Goal: Task Accomplishment & Management: Use online tool/utility

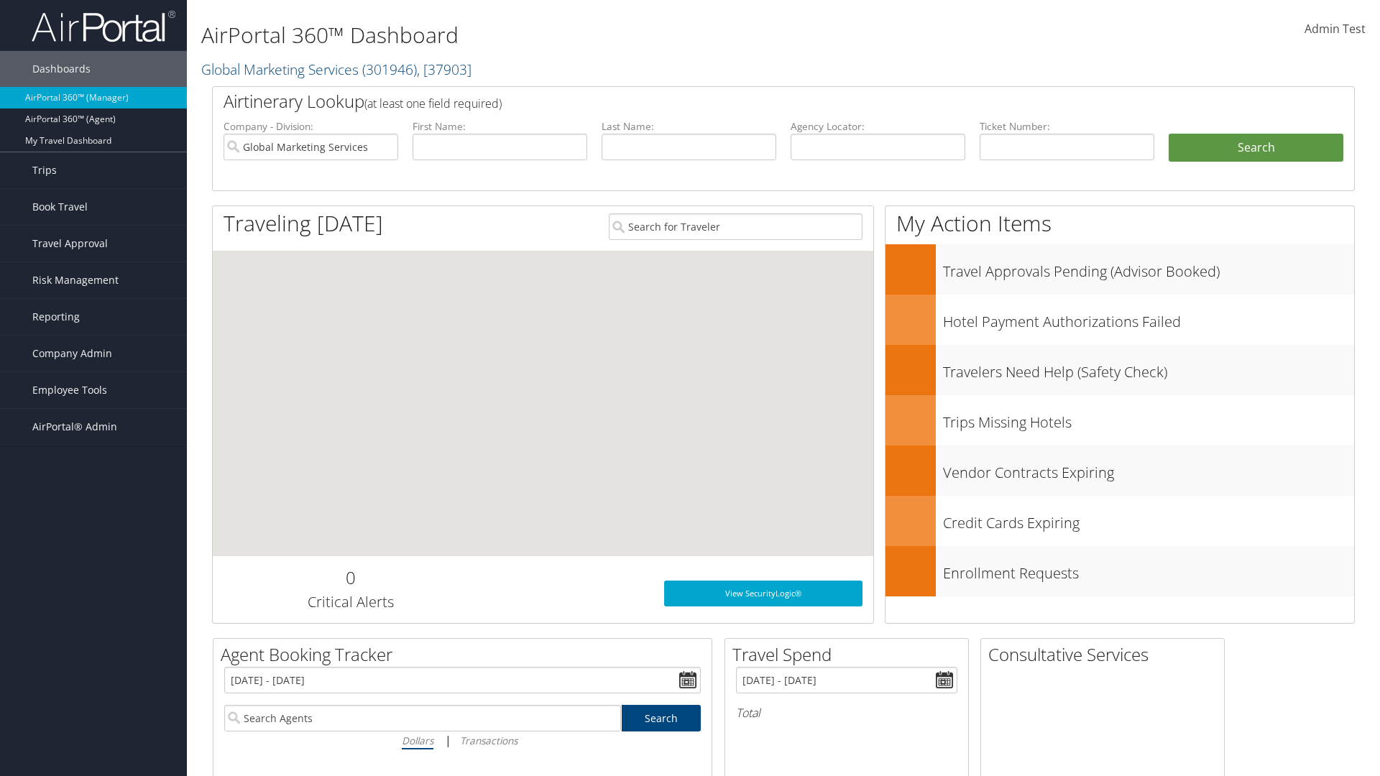
click at [93, 354] on span "Company Admin" at bounding box center [72, 354] width 80 height 36
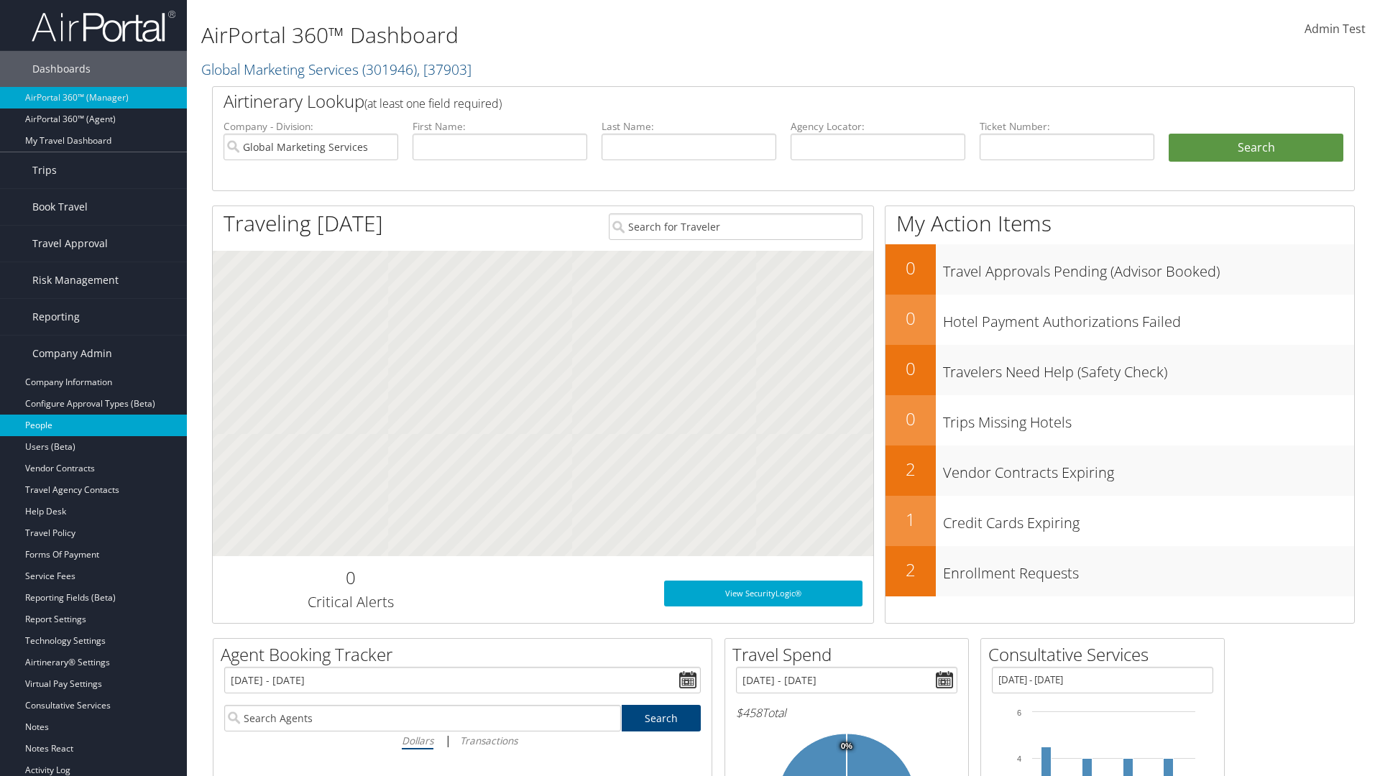
click at [93, 425] on link "People" at bounding box center [93, 426] width 187 height 22
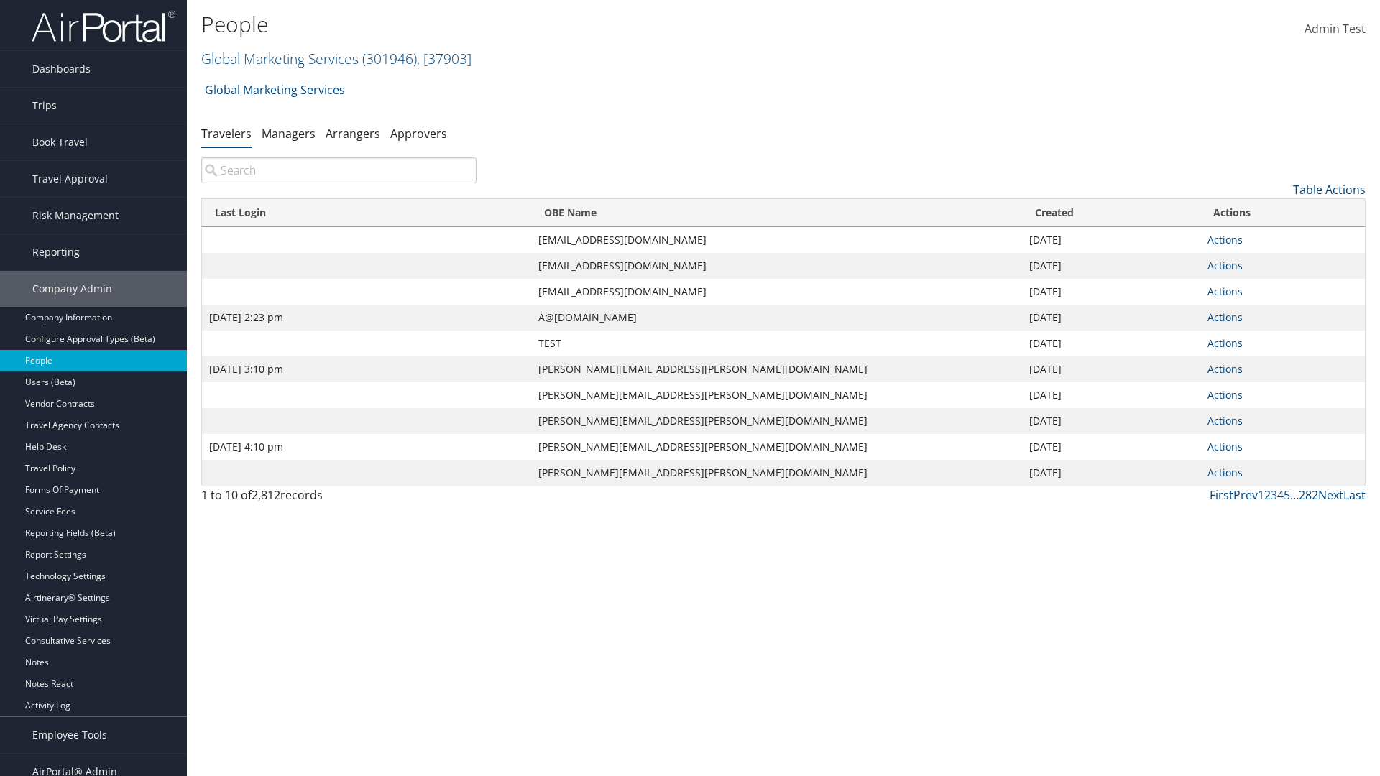
click at [338, 170] on input "search" at bounding box center [338, 170] width 275 height 26
type input "[DATE] 2:23 pm"
